Goal: Complete application form

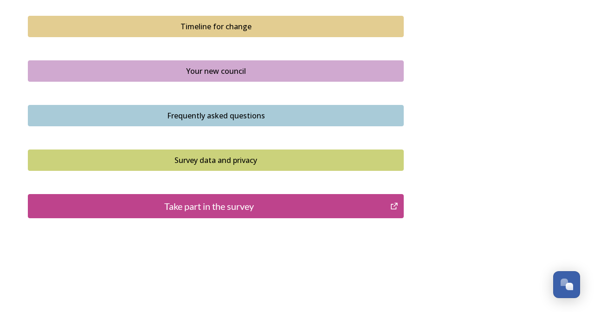
scroll to position [678, 0]
click at [201, 200] on div "Take part in the survey" at bounding box center [209, 207] width 352 height 14
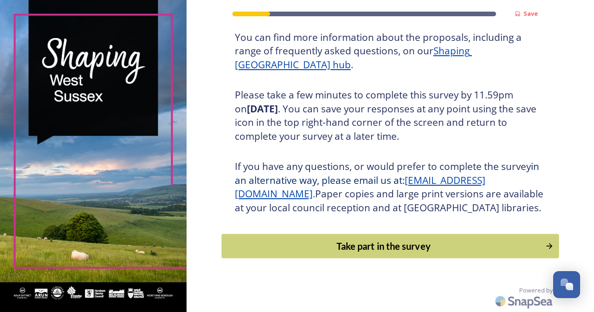
click at [395, 251] on div "Take part in the survey" at bounding box center [384, 246] width 314 height 14
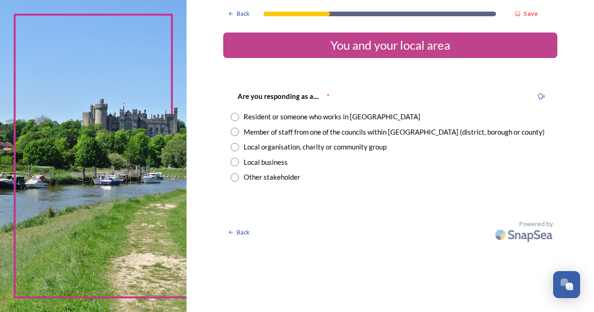
click at [239, 115] on input "radio" at bounding box center [235, 117] width 8 height 8
radio input "true"
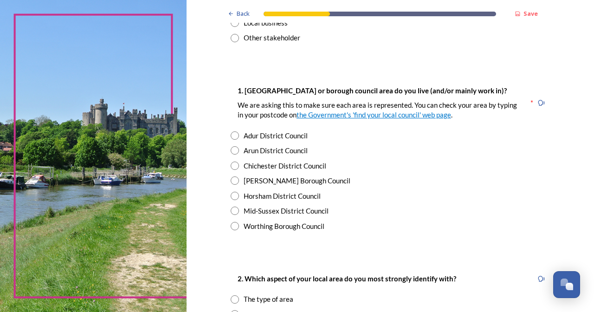
scroll to position [143, 0]
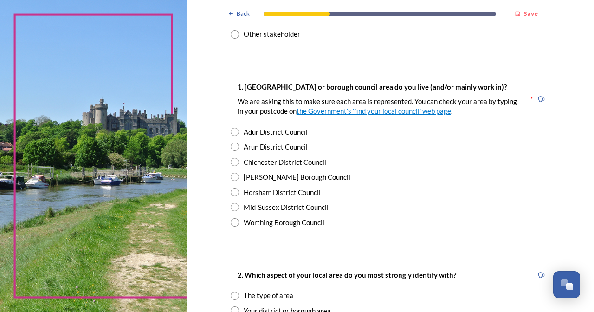
click at [239, 188] on input "radio" at bounding box center [235, 192] width 8 height 8
radio input "true"
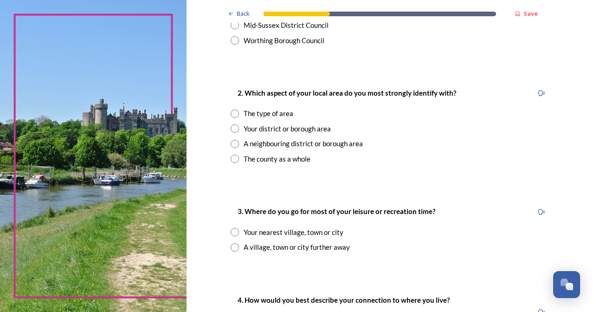
scroll to position [325, 0]
click at [239, 155] on input "radio" at bounding box center [235, 158] width 8 height 8
radio input "true"
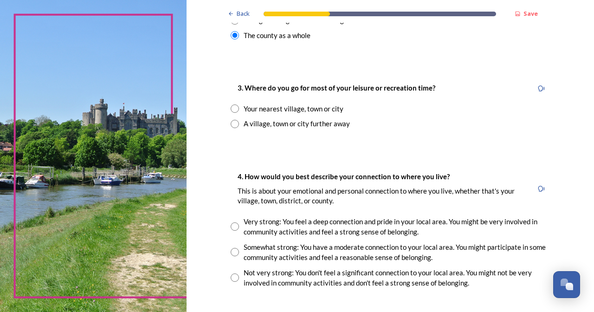
scroll to position [449, 0]
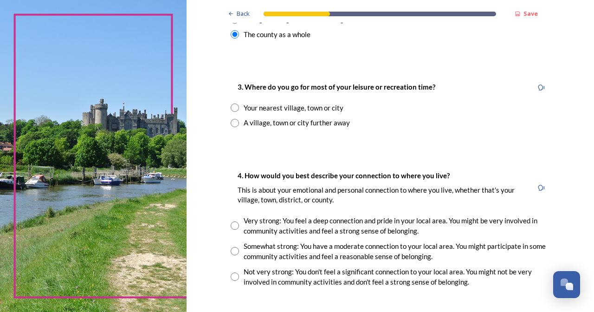
click at [239, 104] on input "radio" at bounding box center [235, 108] width 8 height 8
radio input "true"
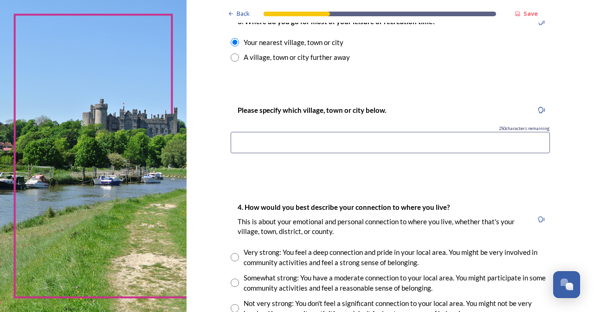
scroll to position [517, 0]
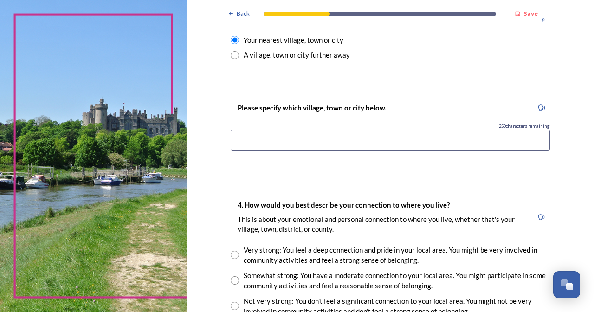
click at [291, 133] on input at bounding box center [390, 140] width 319 height 21
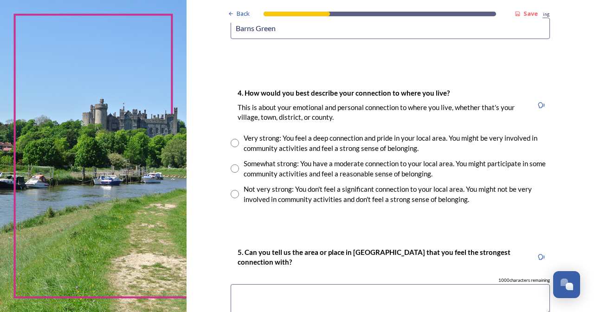
scroll to position [631, 0]
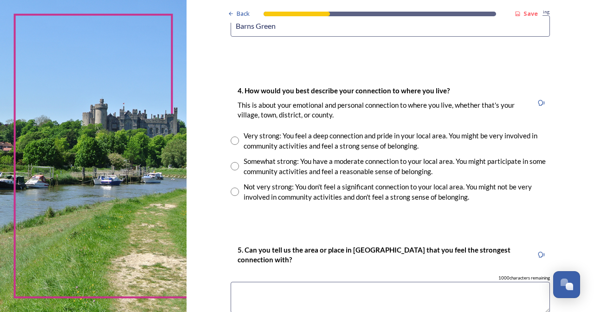
type input "Barns Green"
click at [239, 136] on input "radio" at bounding box center [235, 140] width 8 height 8
radio input "true"
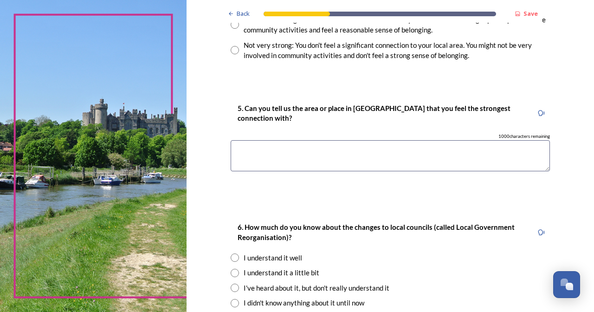
scroll to position [798, 0]
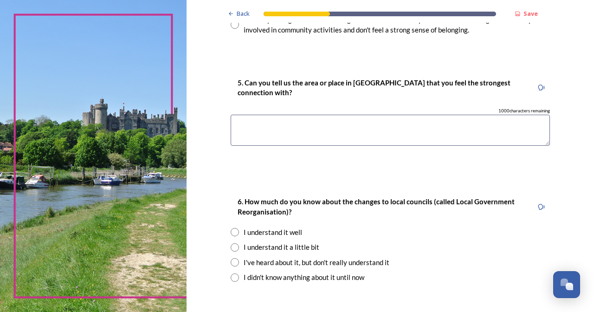
click at [274, 116] on textarea at bounding box center [390, 130] width 319 height 31
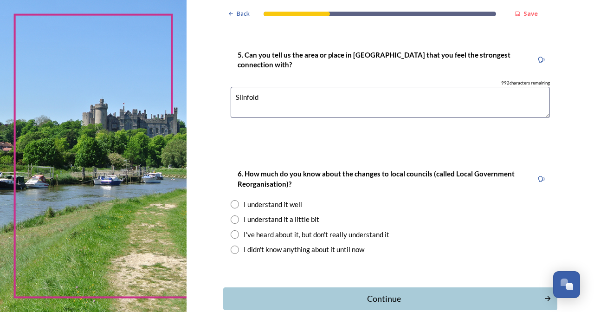
scroll to position [852, 0]
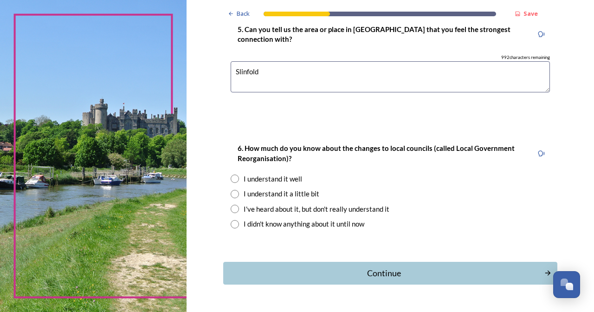
type textarea "Slinfold"
click at [239, 205] on input "radio" at bounding box center [235, 209] width 8 height 8
radio input "true"
click at [393, 267] on div "Continue" at bounding box center [384, 273] width 314 height 13
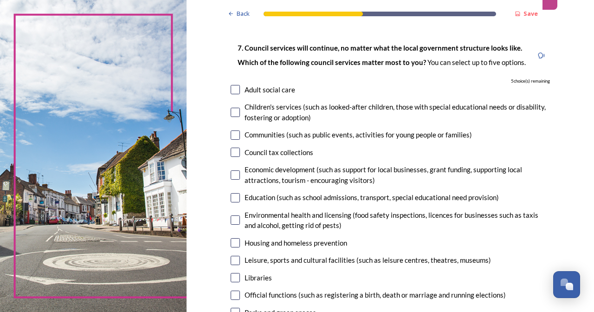
scroll to position [51, 0]
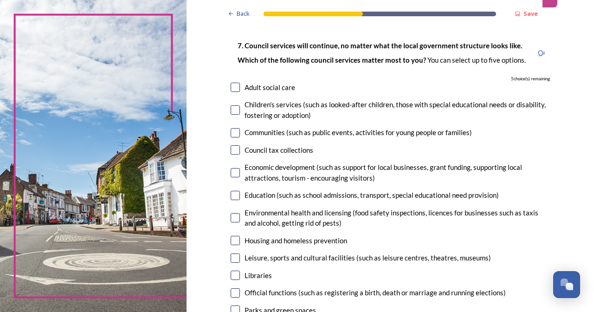
click at [240, 89] on input "checkbox" at bounding box center [235, 87] width 9 height 9
checkbox input "true"
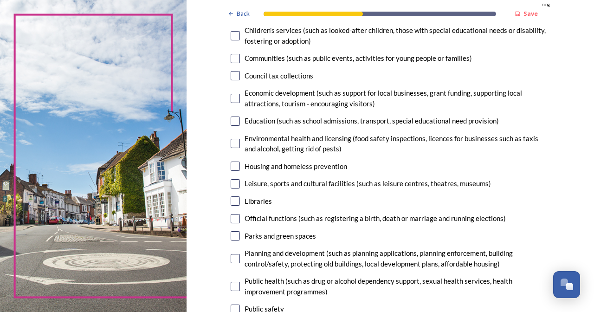
scroll to position [126, 0]
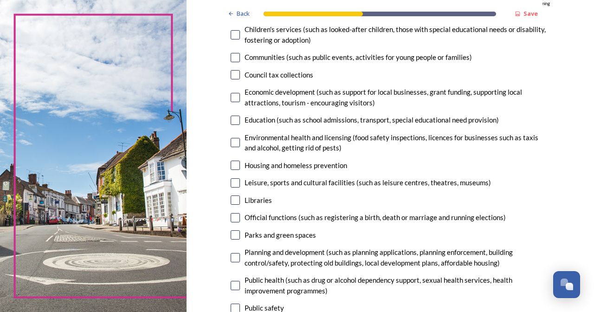
click at [240, 165] on input "checkbox" at bounding box center [235, 165] width 9 height 9
checkbox input "true"
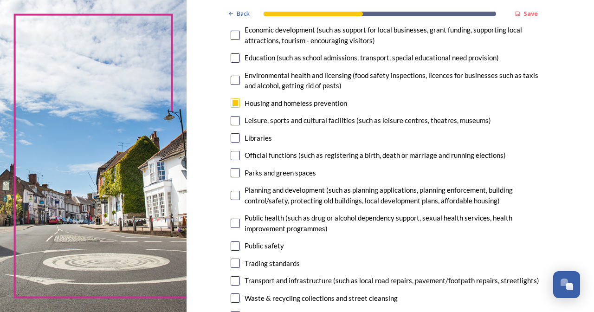
scroll to position [191, 0]
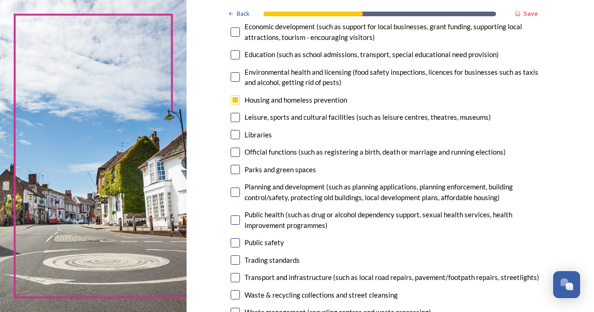
click at [240, 166] on input "checkbox" at bounding box center [235, 169] width 9 height 9
checkbox input "true"
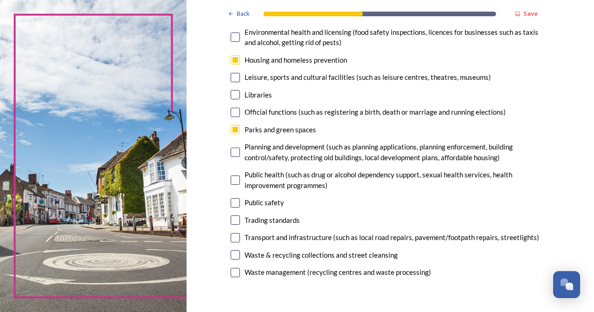
scroll to position [233, 0]
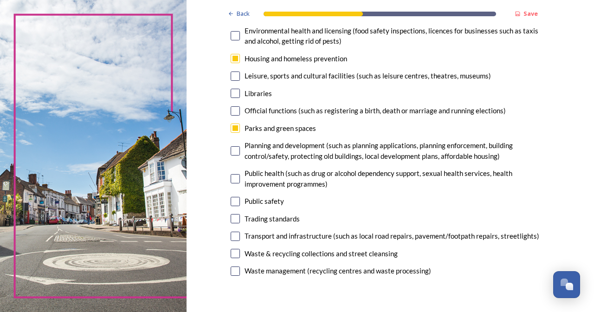
click at [240, 198] on input "checkbox" at bounding box center [235, 201] width 9 height 9
checkbox input "true"
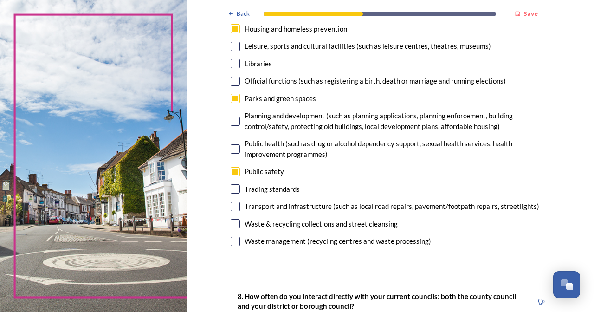
scroll to position [273, 0]
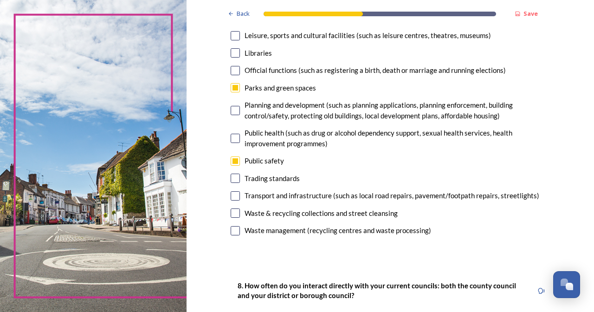
click at [240, 209] on input "checkbox" at bounding box center [235, 212] width 9 height 9
checkbox input "true"
click at [240, 227] on input "checkbox" at bounding box center [235, 230] width 9 height 9
click at [240, 226] on input "checkbox" at bounding box center [235, 230] width 9 height 9
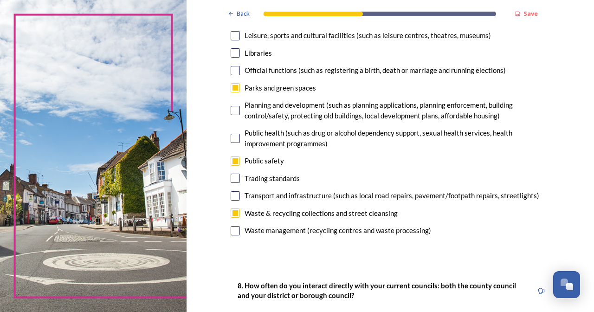
checkbox input "false"
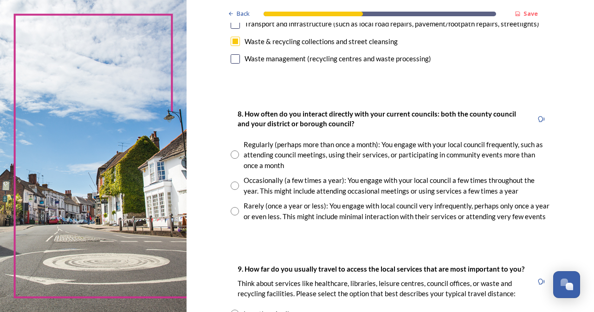
scroll to position [447, 0]
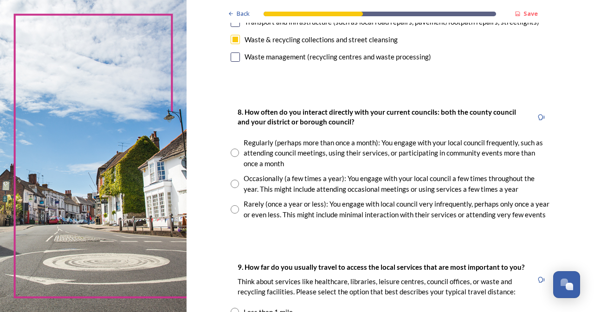
click at [239, 205] on input "radio" at bounding box center [235, 209] width 8 height 8
radio input "true"
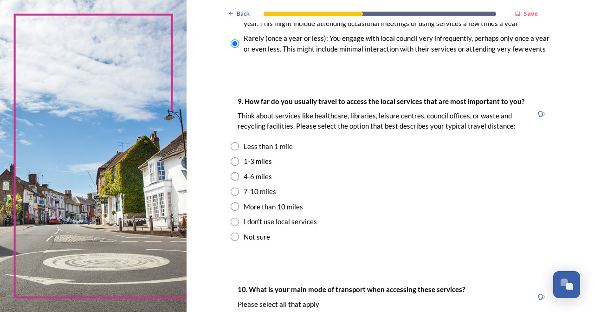
scroll to position [619, 0]
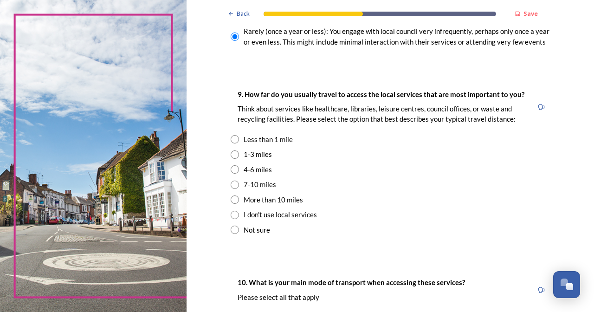
click at [239, 169] on input "radio" at bounding box center [235, 169] width 8 height 8
radio input "true"
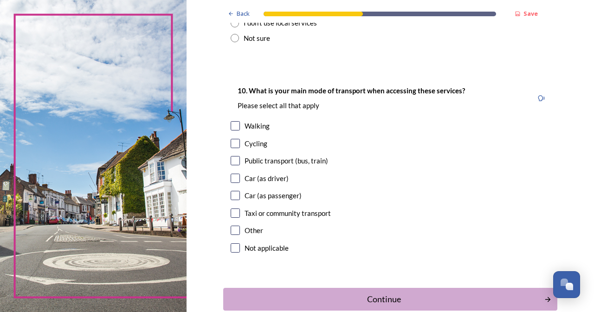
scroll to position [812, 0]
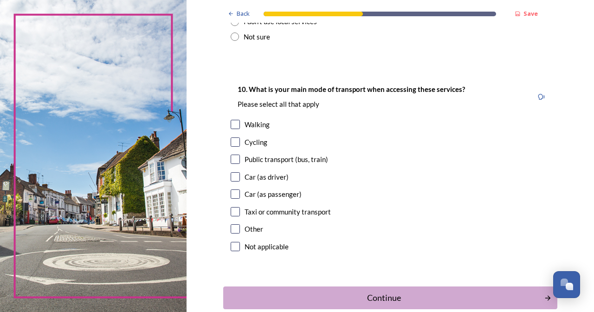
click at [240, 177] on input "checkbox" at bounding box center [235, 176] width 9 height 9
checkbox input "true"
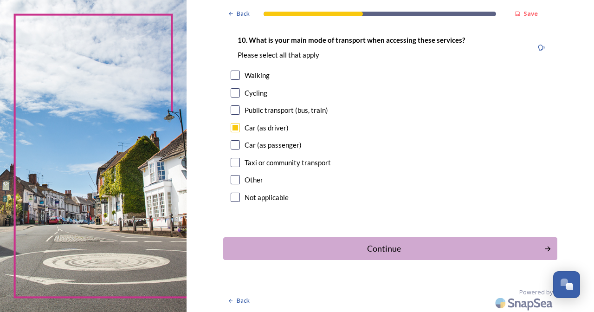
scroll to position [861, 0]
click at [402, 249] on div "Continue" at bounding box center [384, 249] width 314 height 13
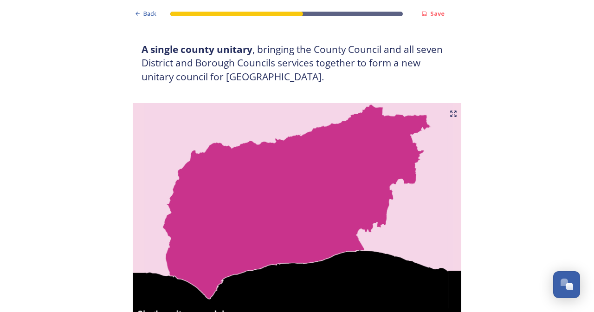
scroll to position [167, 0]
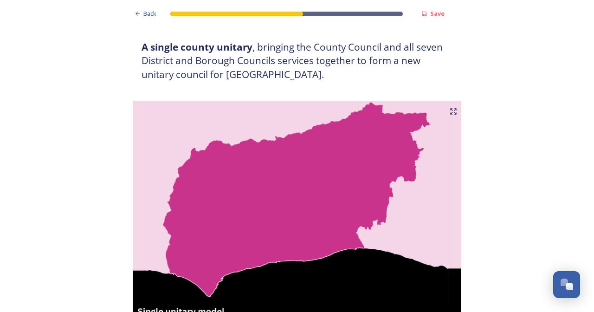
click at [395, 40] on h3 "A single county unitary , bringing the County Council and all seven District an…" at bounding box center [297, 60] width 311 height 41
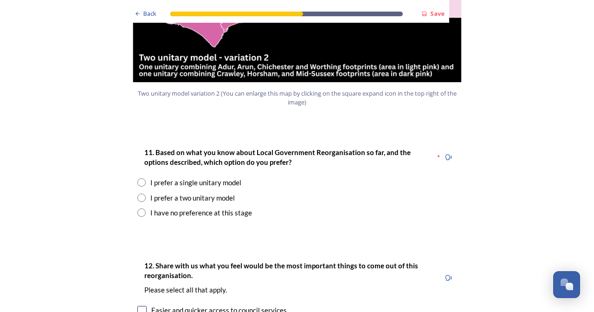
scroll to position [1154, 0]
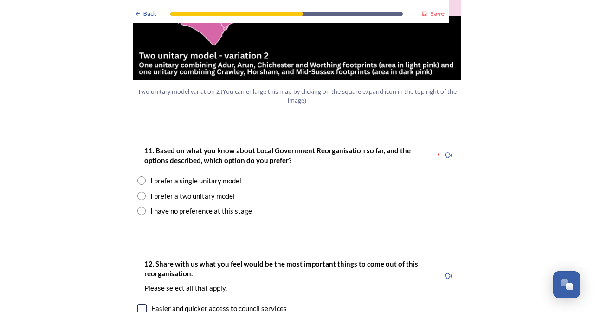
click at [143, 192] on input "radio" at bounding box center [141, 196] width 8 height 8
radio input "true"
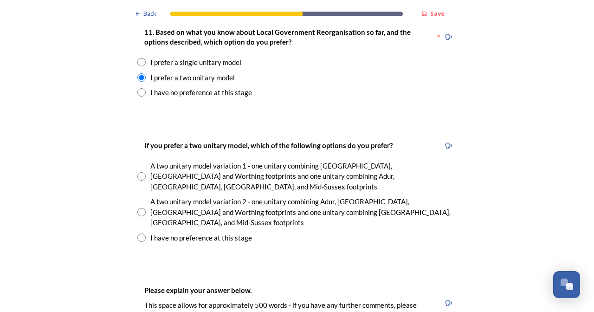
scroll to position [1276, 0]
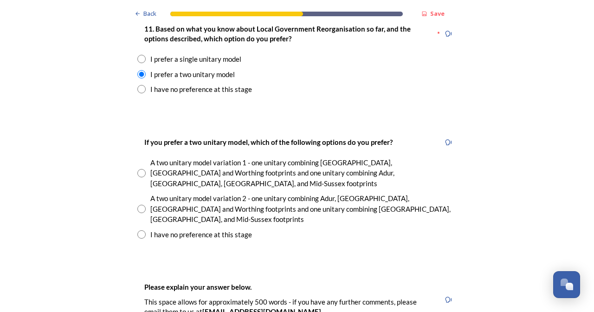
click at [142, 205] on input "radio" at bounding box center [141, 209] width 8 height 8
radio input "true"
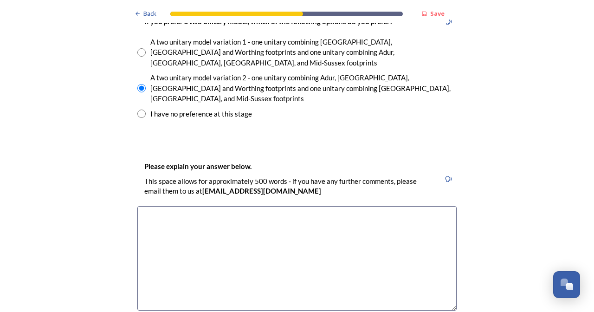
scroll to position [1397, 0]
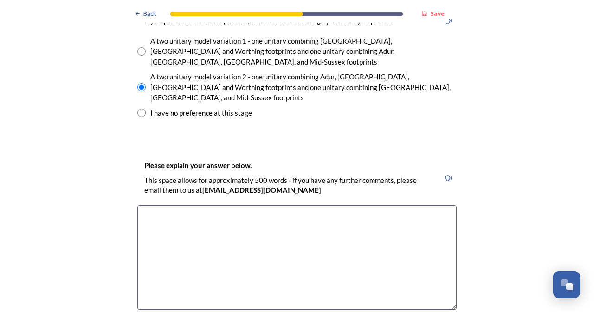
click at [167, 205] on textarea at bounding box center [296, 257] width 319 height 104
type textarea "i"
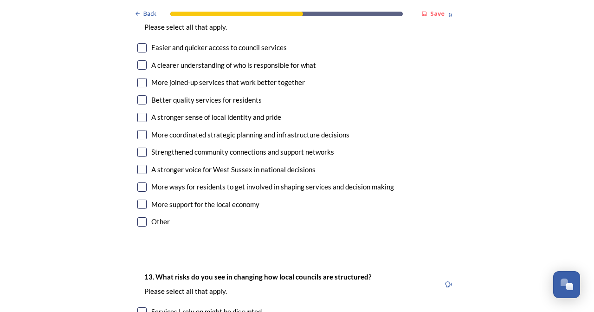
scroll to position [1765, 0]
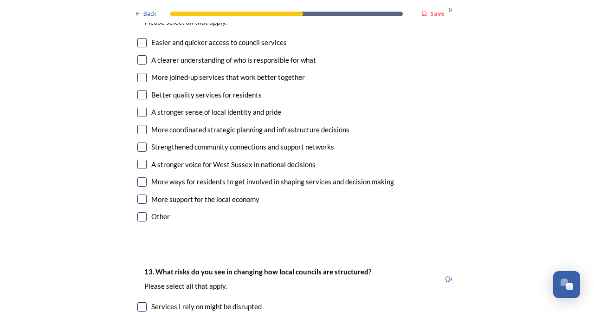
type textarea "I prefer to keep the system as is. This change simply means less public sector …"
click at [140, 212] on input "checkbox" at bounding box center [141, 216] width 9 height 9
checkbox input "true"
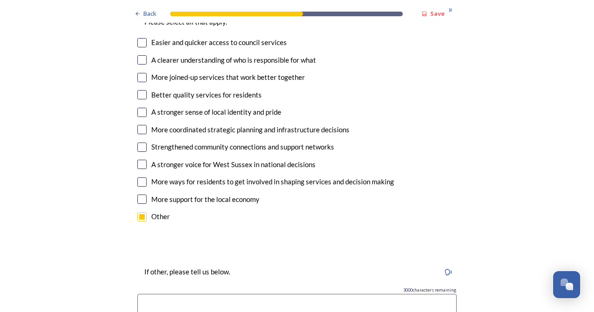
click at [177, 294] on input at bounding box center [296, 304] width 319 height 21
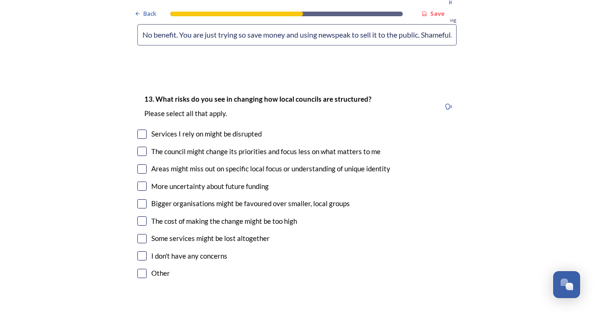
scroll to position [2040, 0]
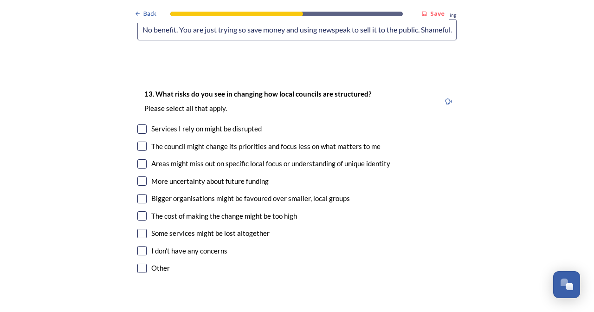
type input "No benefit. You are just trying so save money and using newspeak to sell it to …"
click at [142, 264] on input "checkbox" at bounding box center [141, 268] width 9 height 9
checkbox input "true"
type input "h"
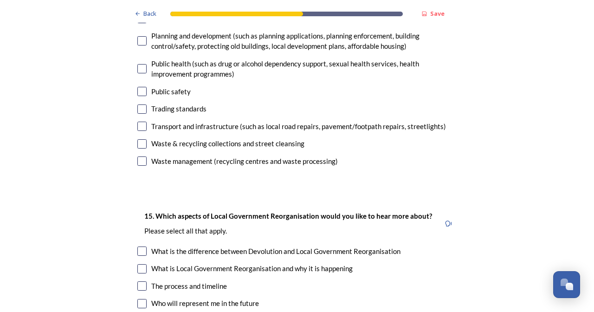
scroll to position [2725, 0]
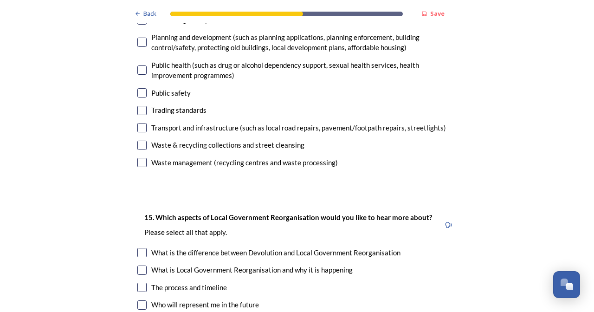
type input "there is no hypothetical about this. The changes means less services and we are…"
click at [141, 158] on input "checkbox" at bounding box center [141, 162] width 9 height 9
checkbox input "true"
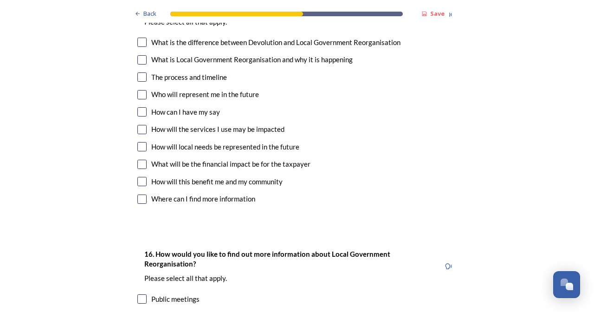
scroll to position [2935, 0]
click at [142, 177] on input "checkbox" at bounding box center [141, 181] width 9 height 9
checkbox input "true"
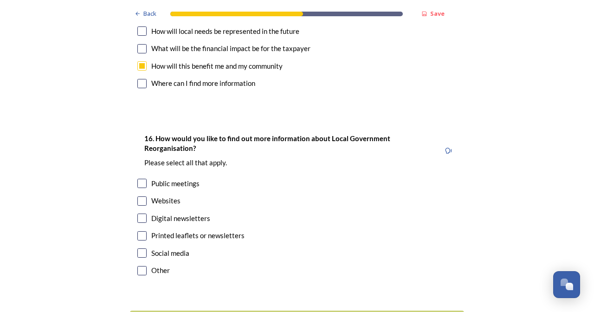
scroll to position [3050, 0]
click at [143, 197] on input "checkbox" at bounding box center [141, 201] width 9 height 9
checkbox input "true"
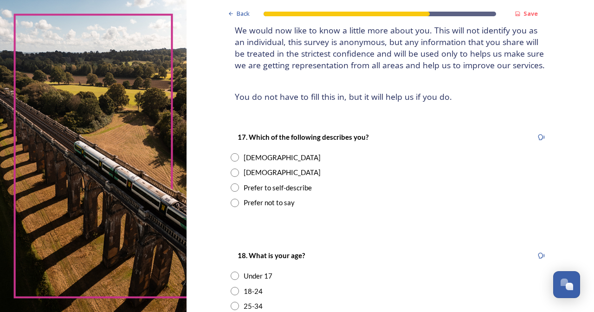
scroll to position [70, 0]
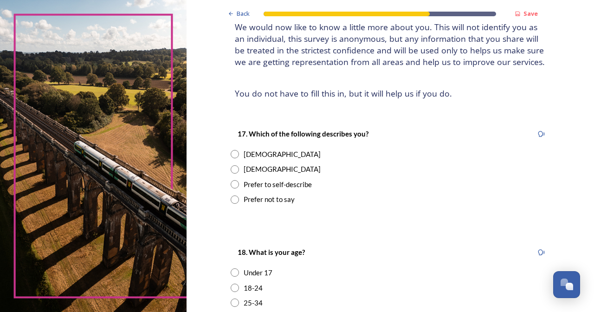
click at [239, 158] on input "radio" at bounding box center [235, 154] width 8 height 8
radio input "true"
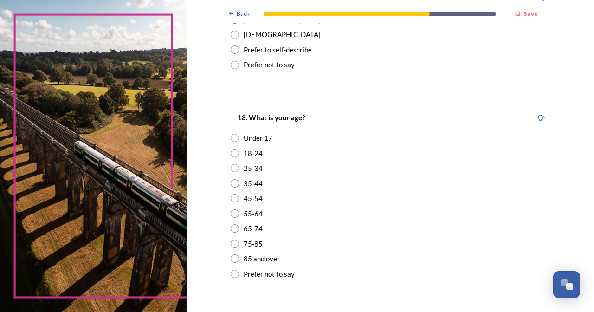
scroll to position [208, 0]
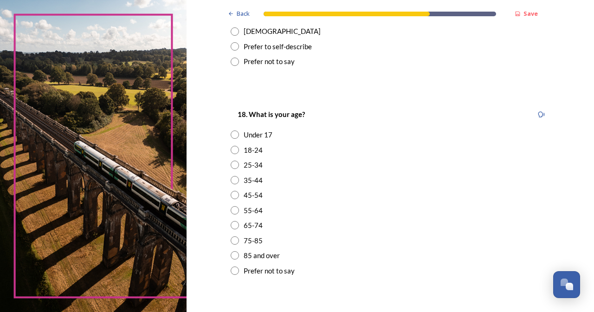
click at [239, 214] on input "radio" at bounding box center [235, 210] width 8 height 8
radio input "true"
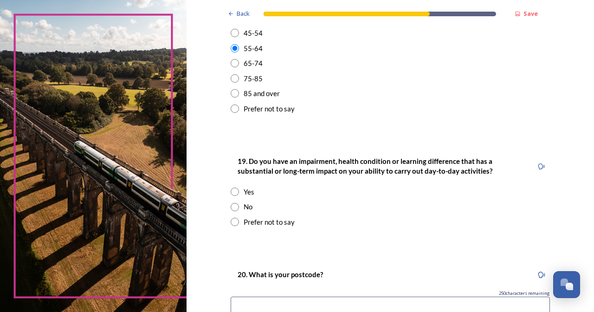
scroll to position [372, 0]
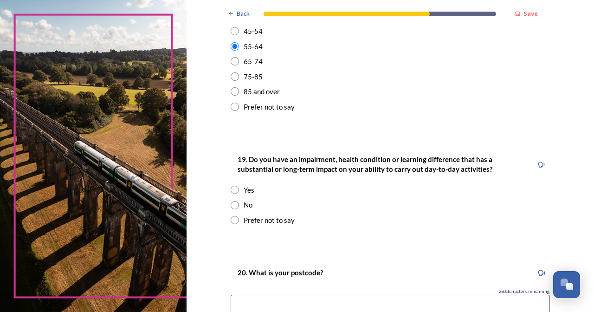
click at [239, 194] on input "radio" at bounding box center [235, 190] width 8 height 8
radio input "true"
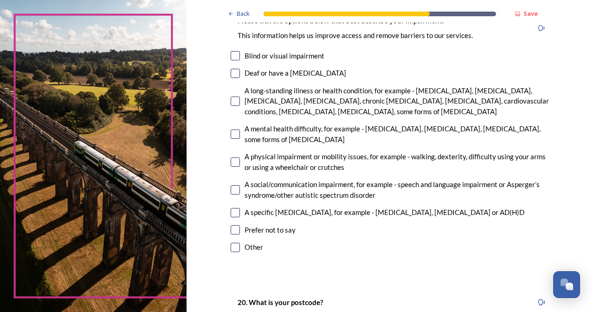
scroll to position [627, 0]
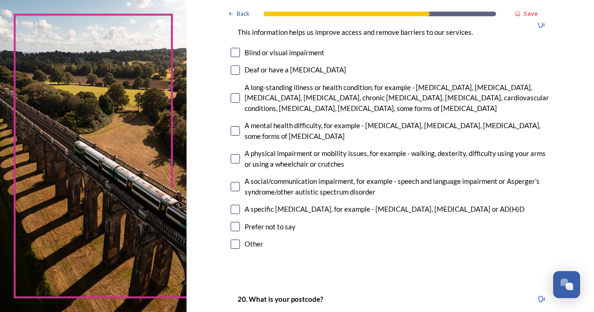
click at [240, 98] on input "checkbox" at bounding box center [235, 97] width 9 height 9
checkbox input "true"
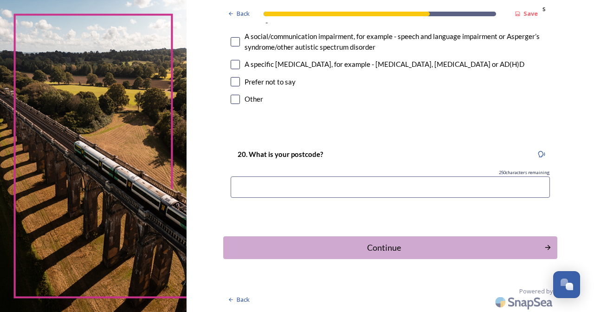
scroll to position [0, 0]
click at [317, 187] on input at bounding box center [390, 186] width 319 height 21
type input "rh13 0ba"
click at [416, 246] on div "Continue" at bounding box center [384, 247] width 314 height 13
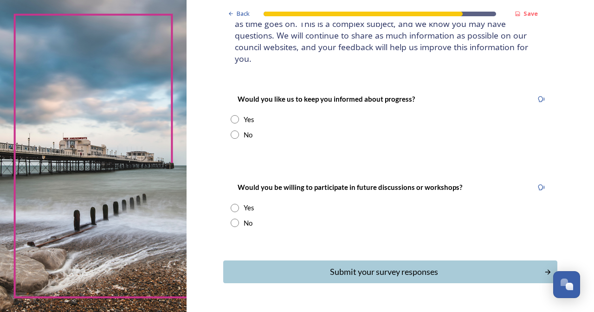
scroll to position [87, 0]
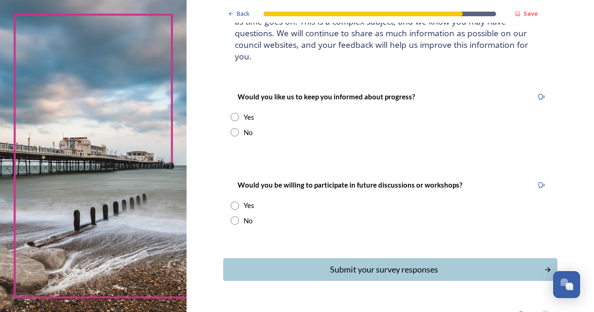
click at [239, 128] on input "radio" at bounding box center [235, 132] width 8 height 8
radio input "true"
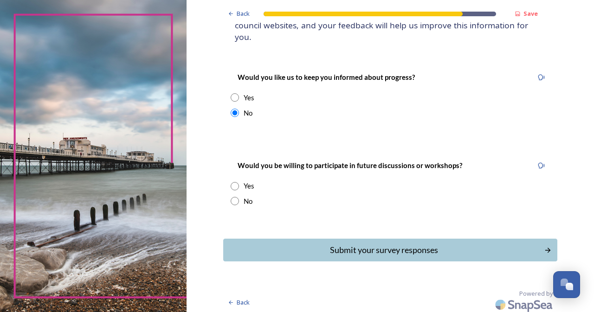
scroll to position [106, 0]
click at [239, 198] on input "radio" at bounding box center [235, 201] width 8 height 8
radio input "true"
click at [378, 246] on div "Submit your survey responses" at bounding box center [384, 250] width 314 height 13
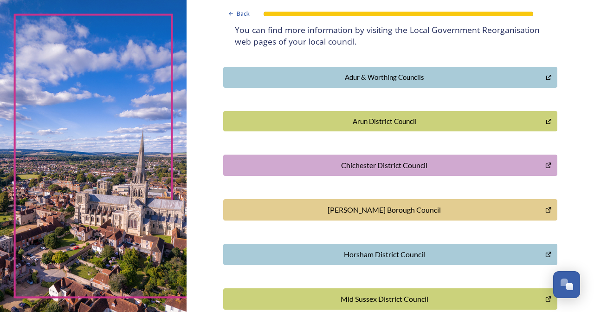
scroll to position [194, 0]
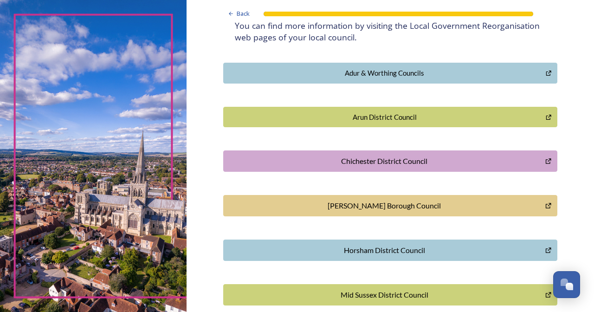
click at [551, 247] on icon "Horsham District Council" at bounding box center [549, 250] width 6 height 6
